Goal: Task Accomplishment & Management: Manage account settings

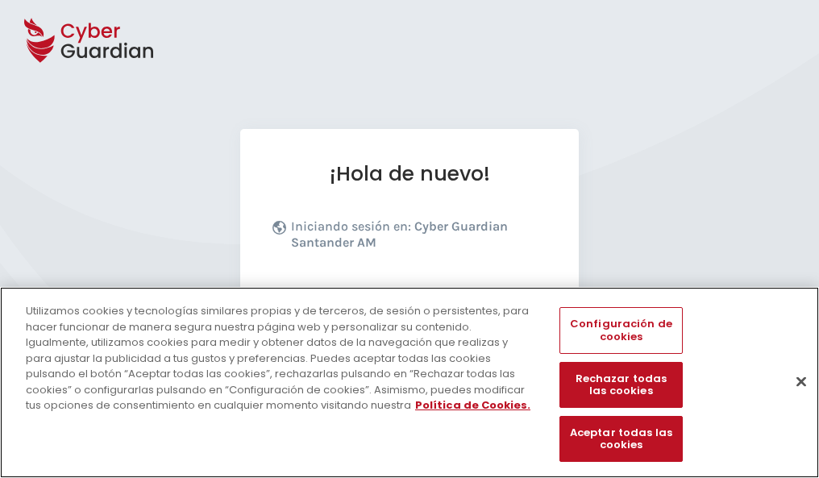
scroll to position [197, 0]
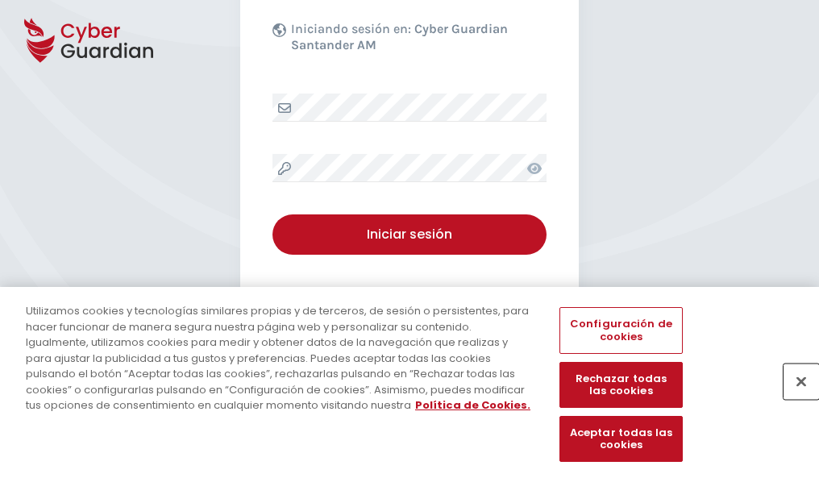
click at [793, 398] on button "Cerrar" at bounding box center [800, 380] width 35 height 35
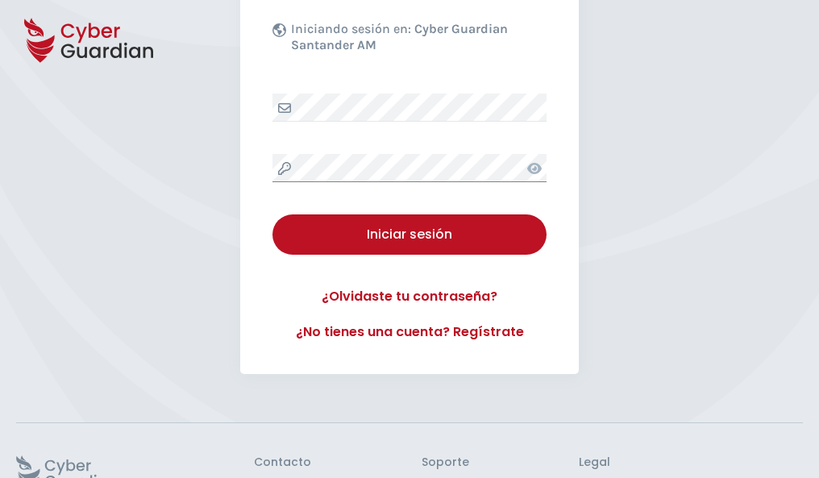
scroll to position [314, 0]
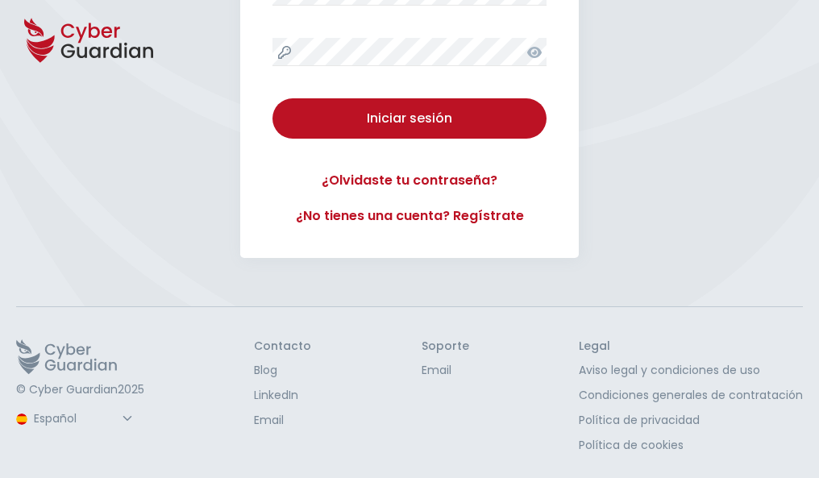
click at [272, 98] on button "Iniciar sesión" at bounding box center [409, 118] width 274 height 40
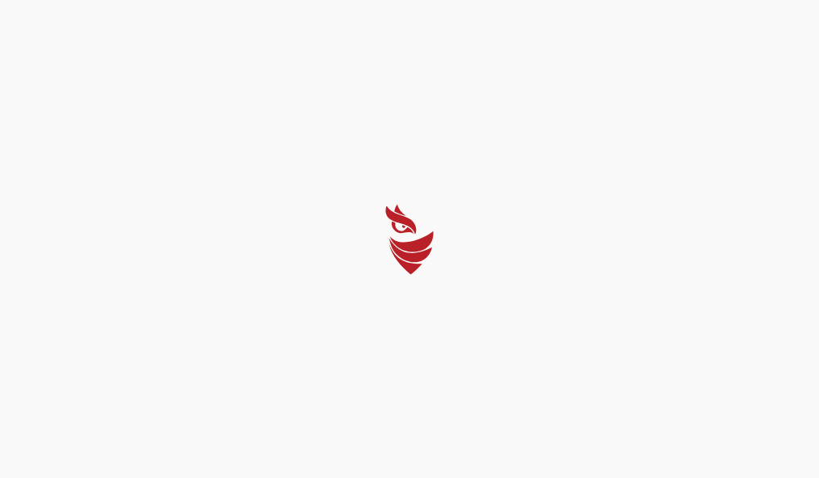
scroll to position [0, 0]
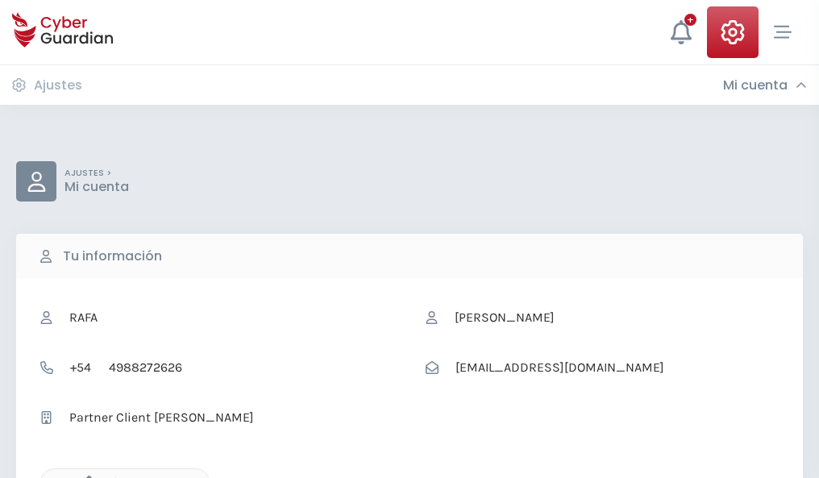
click at [85, 476] on icon "button" at bounding box center [85, 482] width 14 height 14
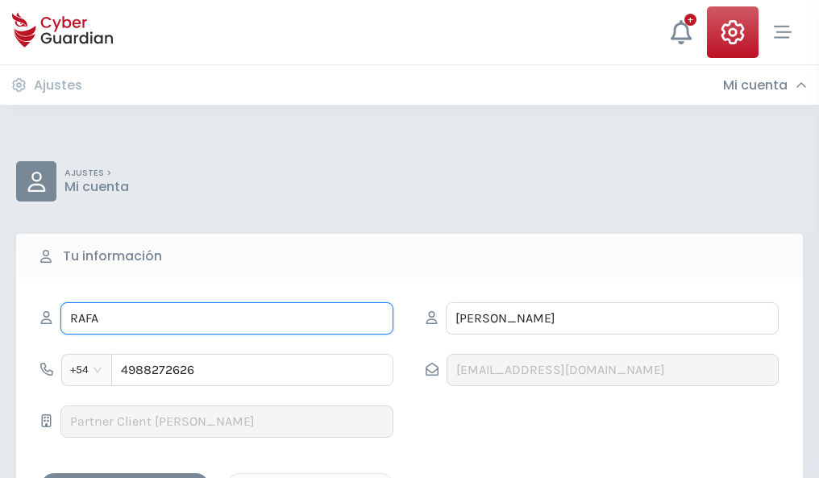
click at [226, 318] on input "RAFA" at bounding box center [226, 318] width 333 height 32
type input "R"
type input "Leocadio"
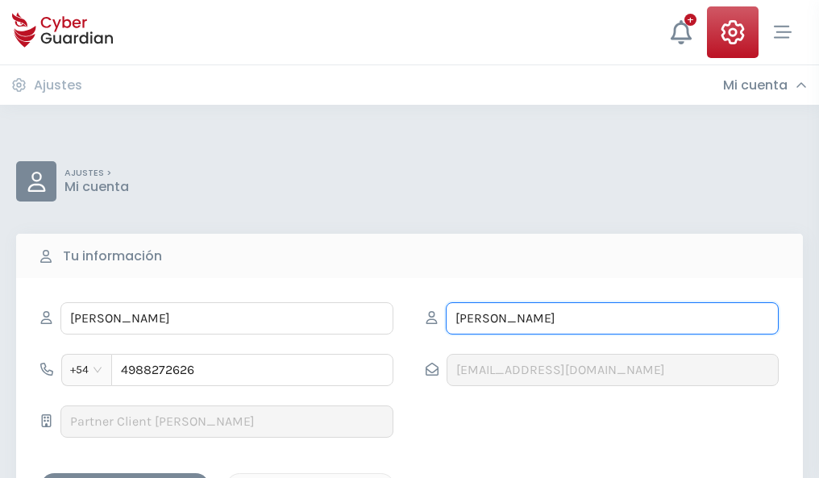
click at [612, 318] on input "GONZÁLEZ" at bounding box center [612, 318] width 333 height 32
type input "G"
type input "Figueras"
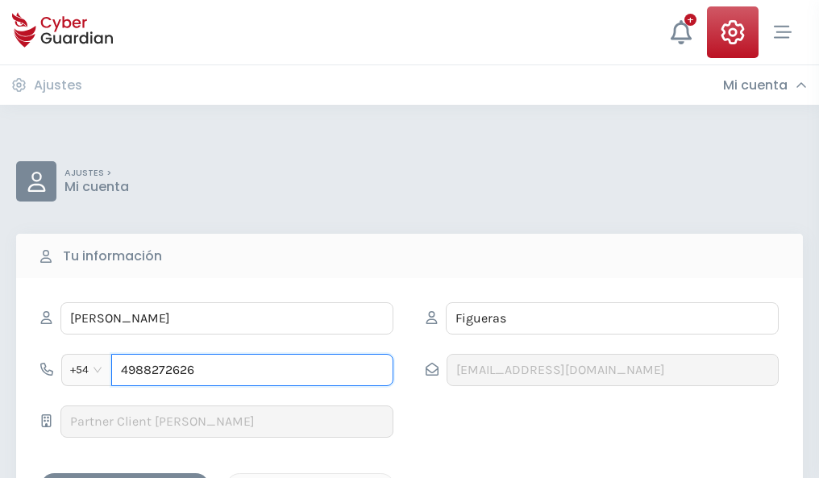
click at [252, 370] on input "4988272626" at bounding box center [252, 370] width 282 height 32
type input "4"
type input "4876184309"
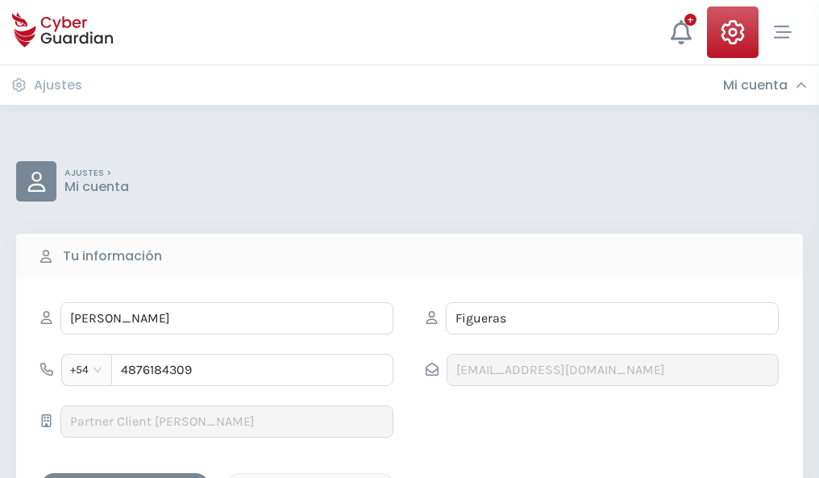
click at [125, 477] on div "Guardar cambios" at bounding box center [124, 487] width 145 height 20
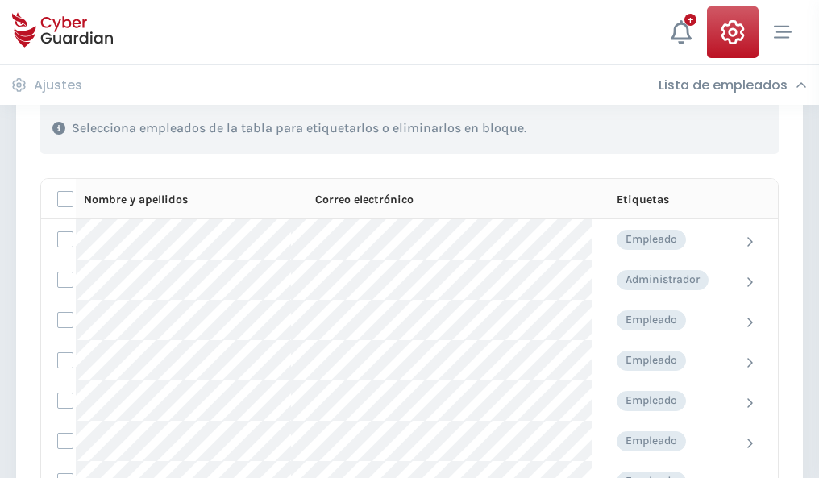
scroll to position [690, 0]
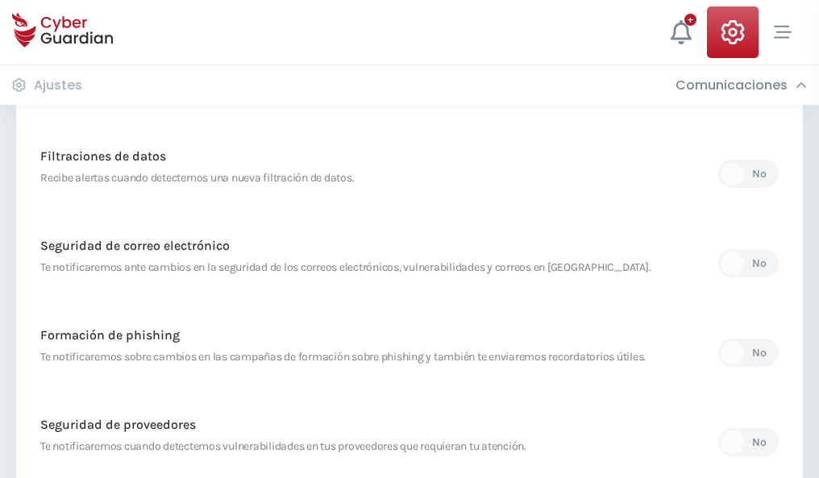
scroll to position [849, 0]
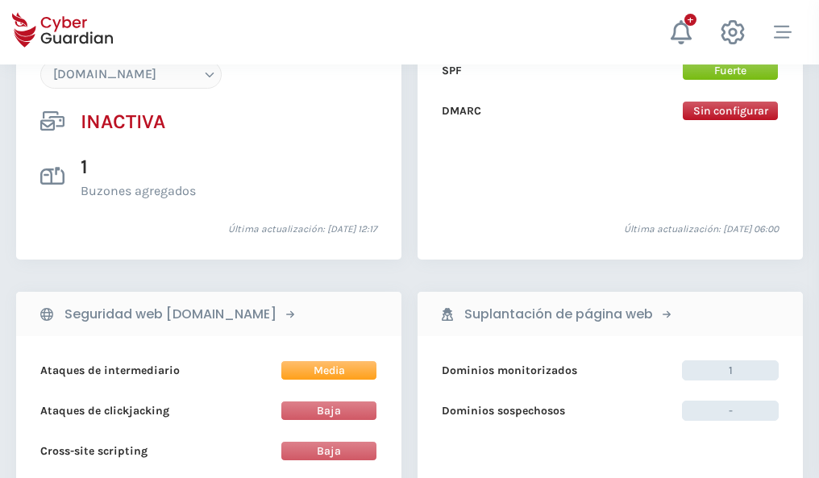
scroll to position [1517, 0]
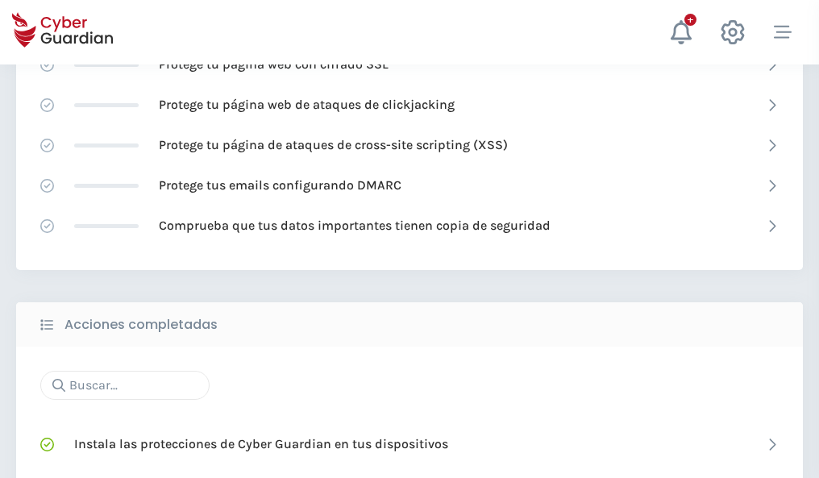
scroll to position [1073, 0]
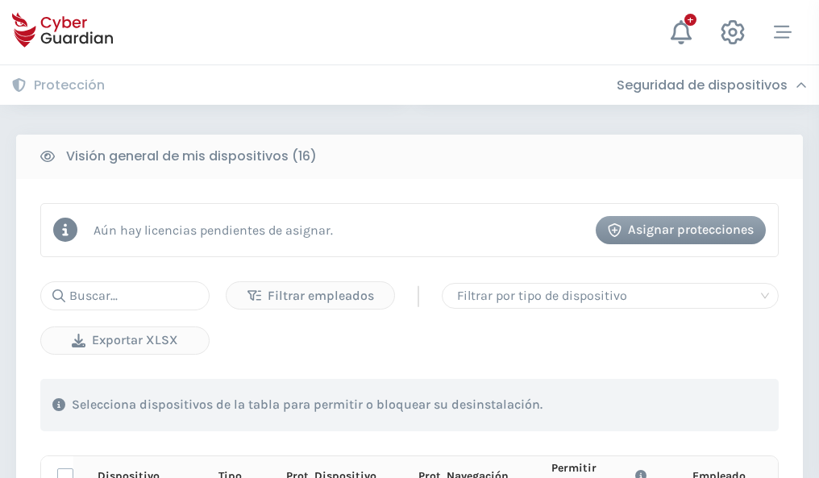
scroll to position [1424, 0]
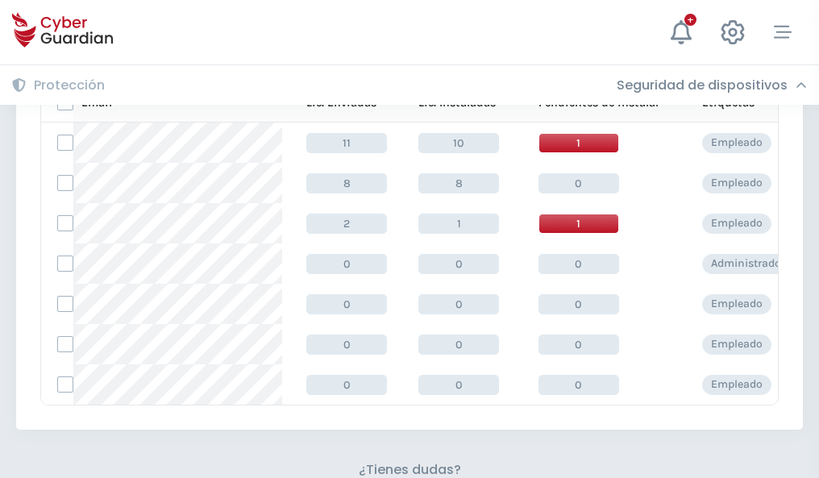
scroll to position [708, 0]
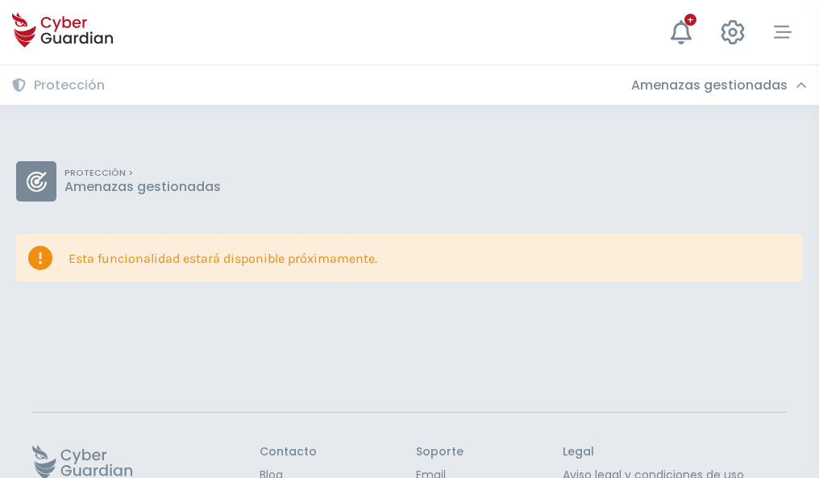
scroll to position [105, 0]
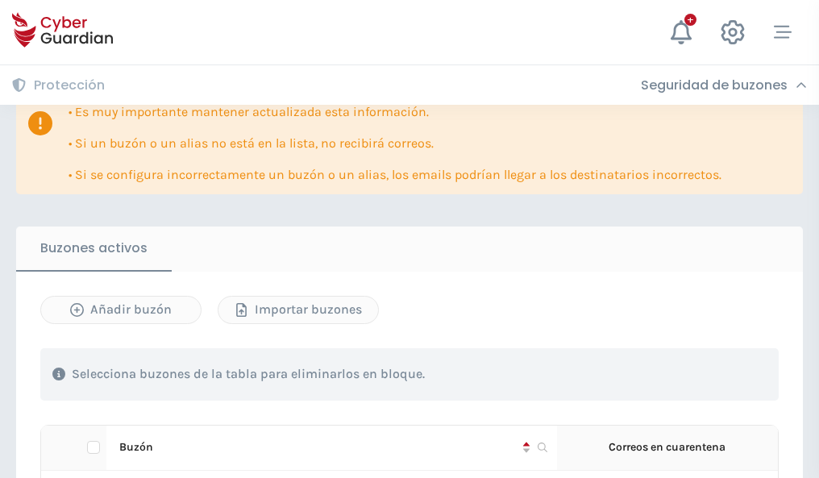
scroll to position [947, 0]
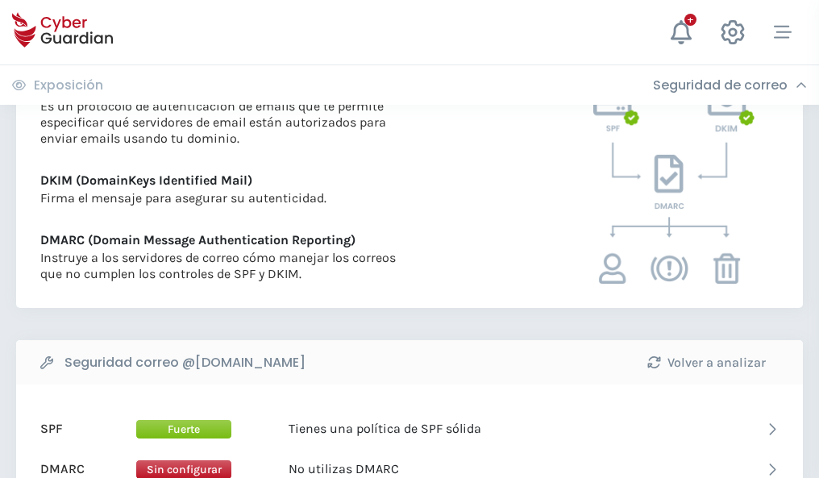
scroll to position [870, 0]
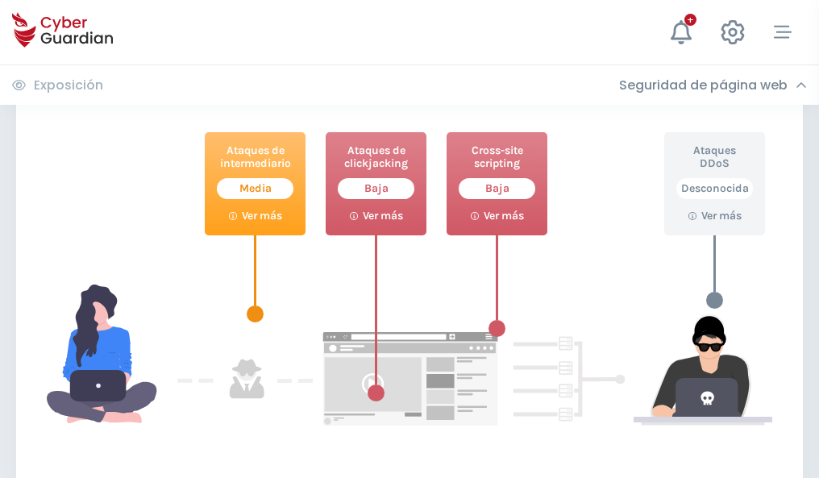
scroll to position [878, 0]
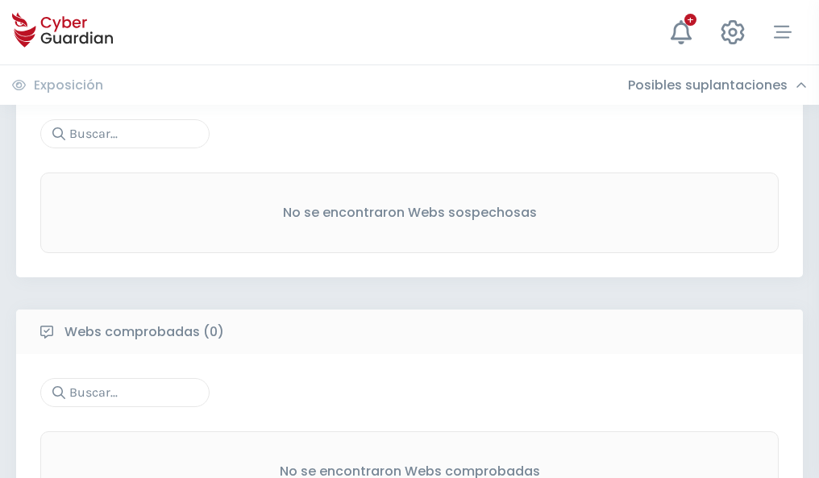
scroll to position [843, 0]
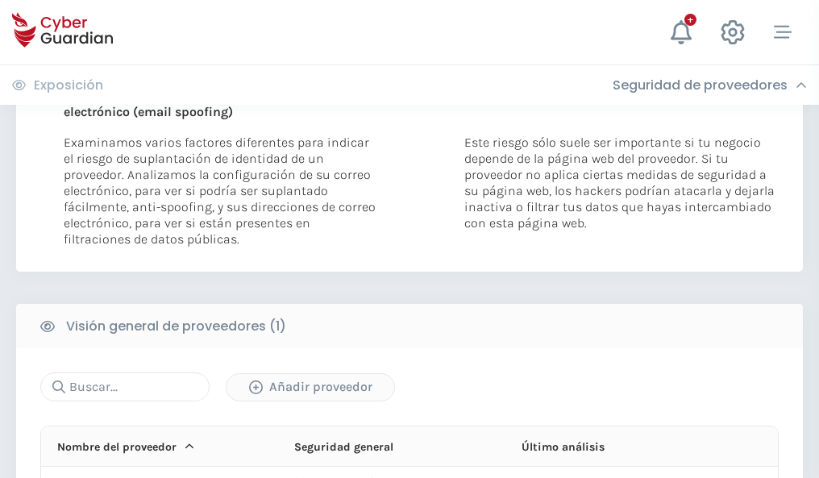
scroll to position [837, 0]
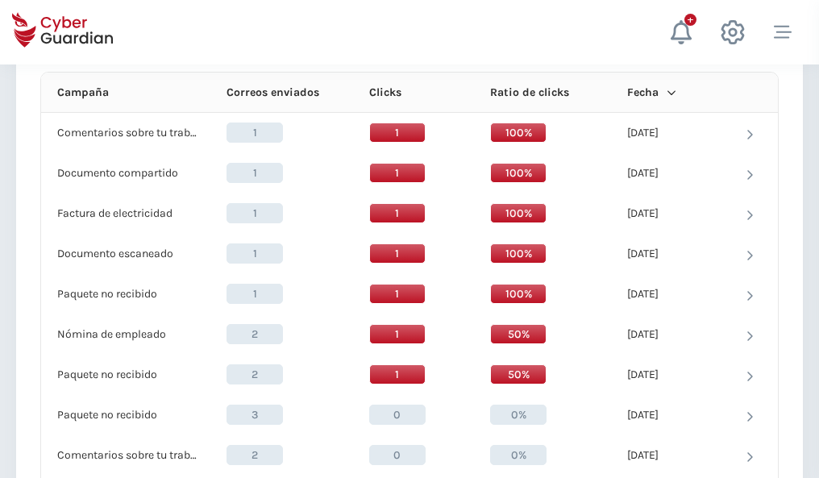
scroll to position [1445, 0]
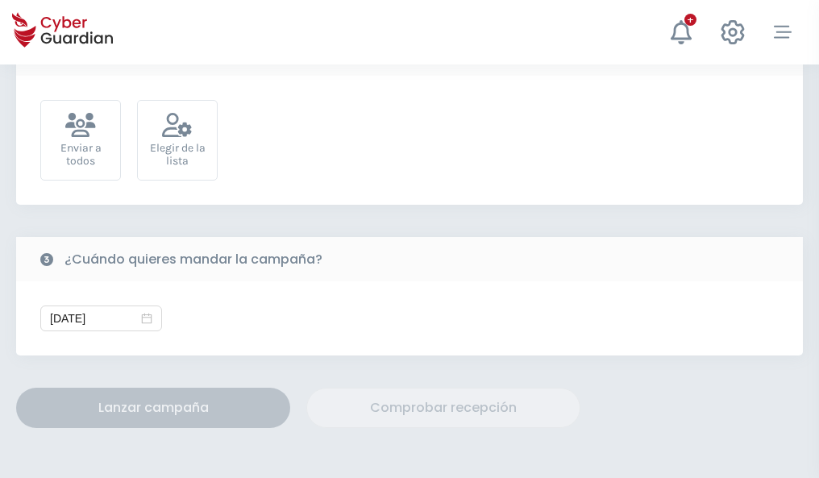
scroll to position [590, 0]
